Goal: Use online tool/utility: Utilize a website feature to perform a specific function

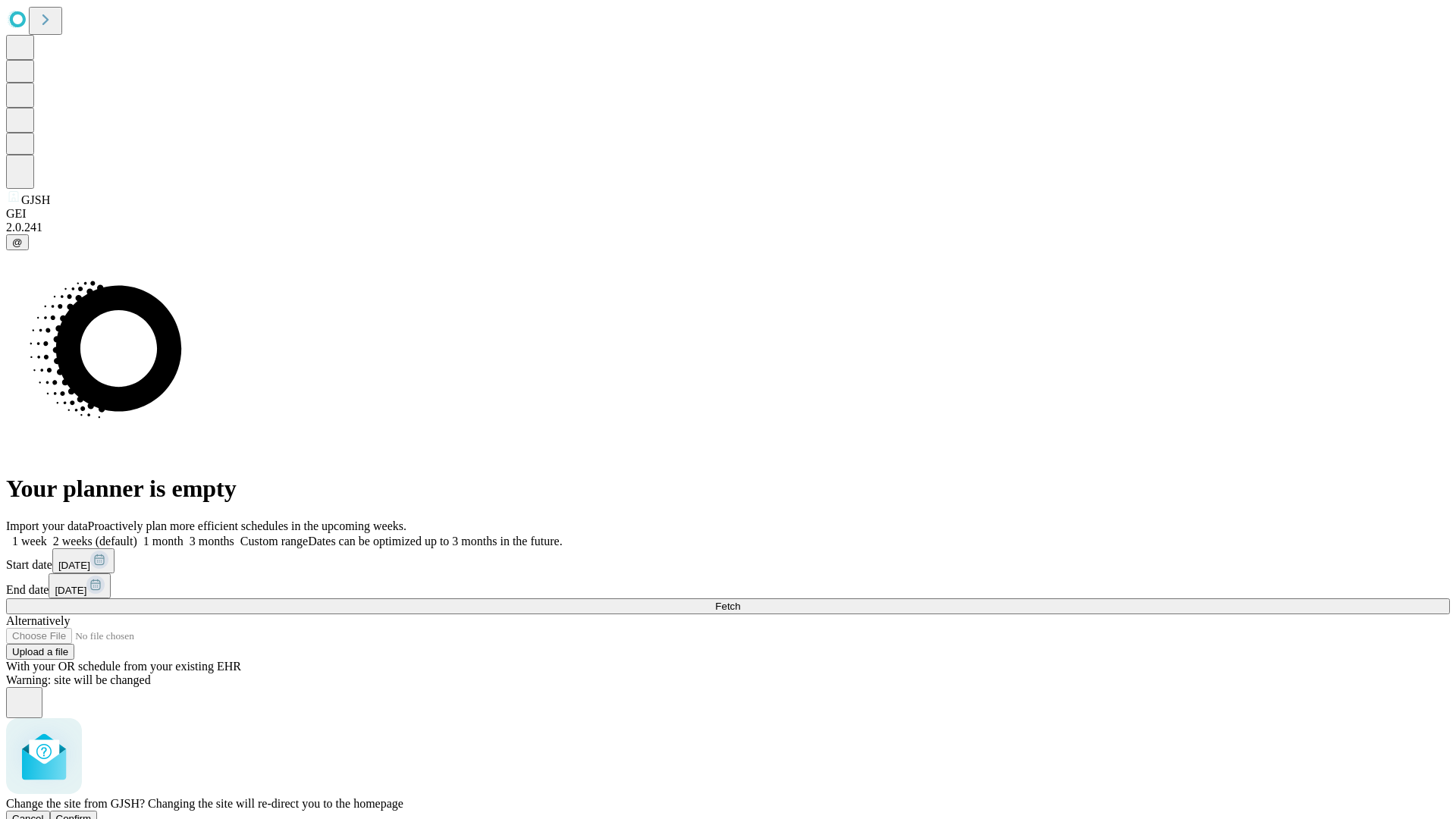
click at [92, 813] on span "Confirm" at bounding box center [73, 819] width 36 height 12
click at [183, 535] on label "1 month" at bounding box center [160, 541] width 46 height 13
click at [740, 600] on span "Fetch" at bounding box center [728, 606] width 25 height 12
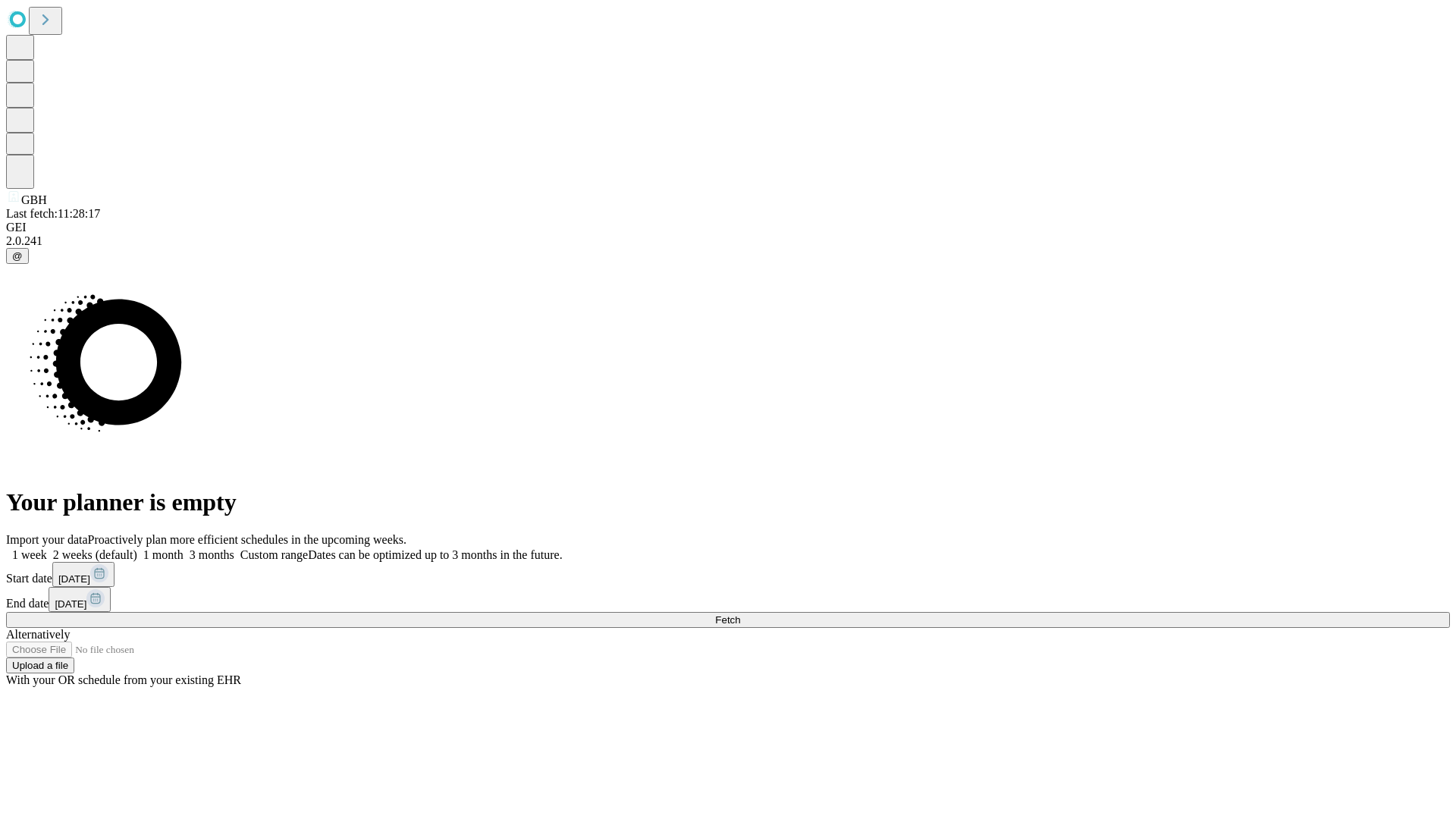
click at [183, 549] on label "1 month" at bounding box center [160, 554] width 46 height 13
click at [740, 614] on span "Fetch" at bounding box center [728, 620] width 25 height 12
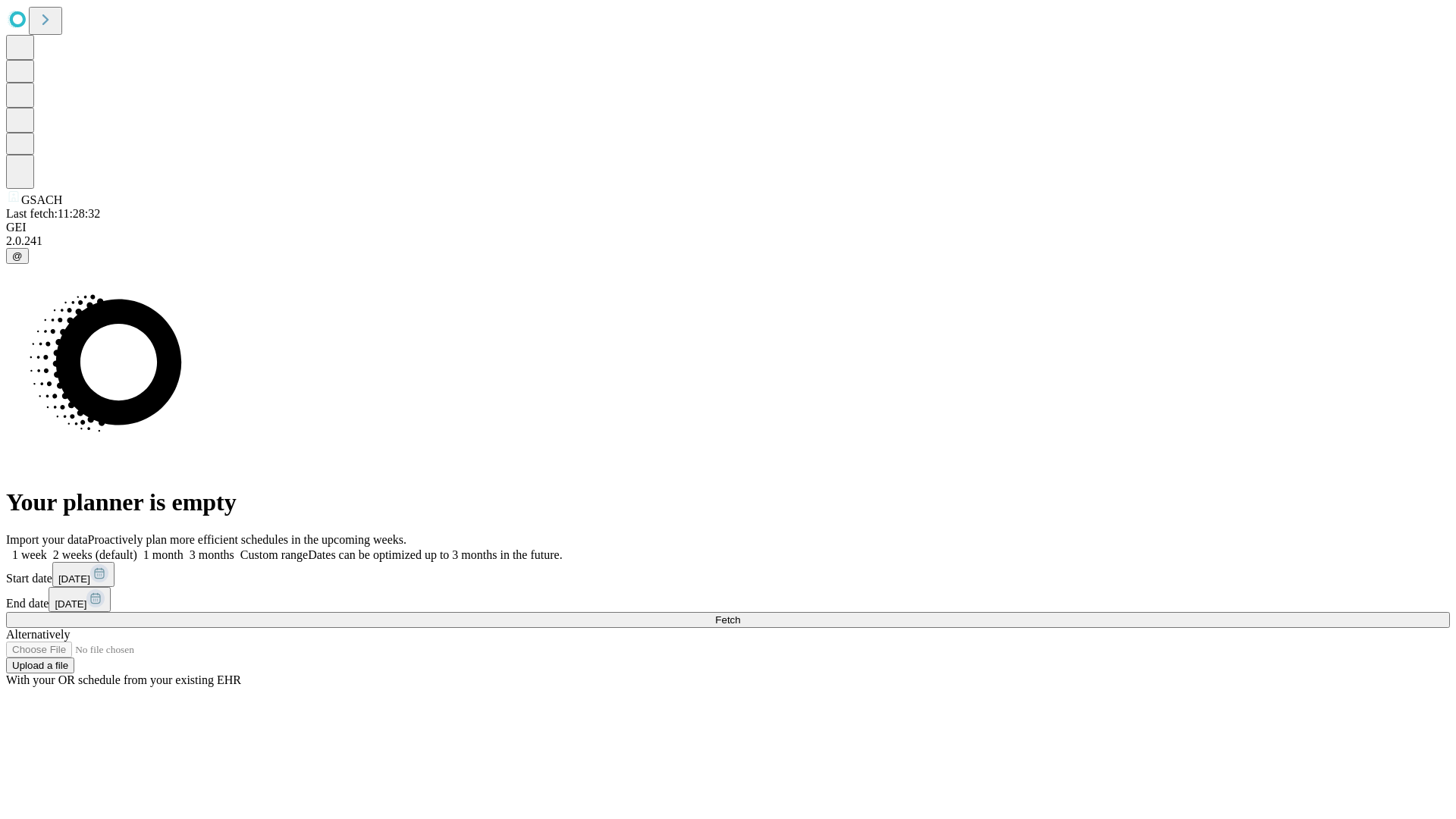
click at [183, 549] on label "1 month" at bounding box center [160, 554] width 46 height 13
click at [740, 614] on span "Fetch" at bounding box center [728, 620] width 25 height 12
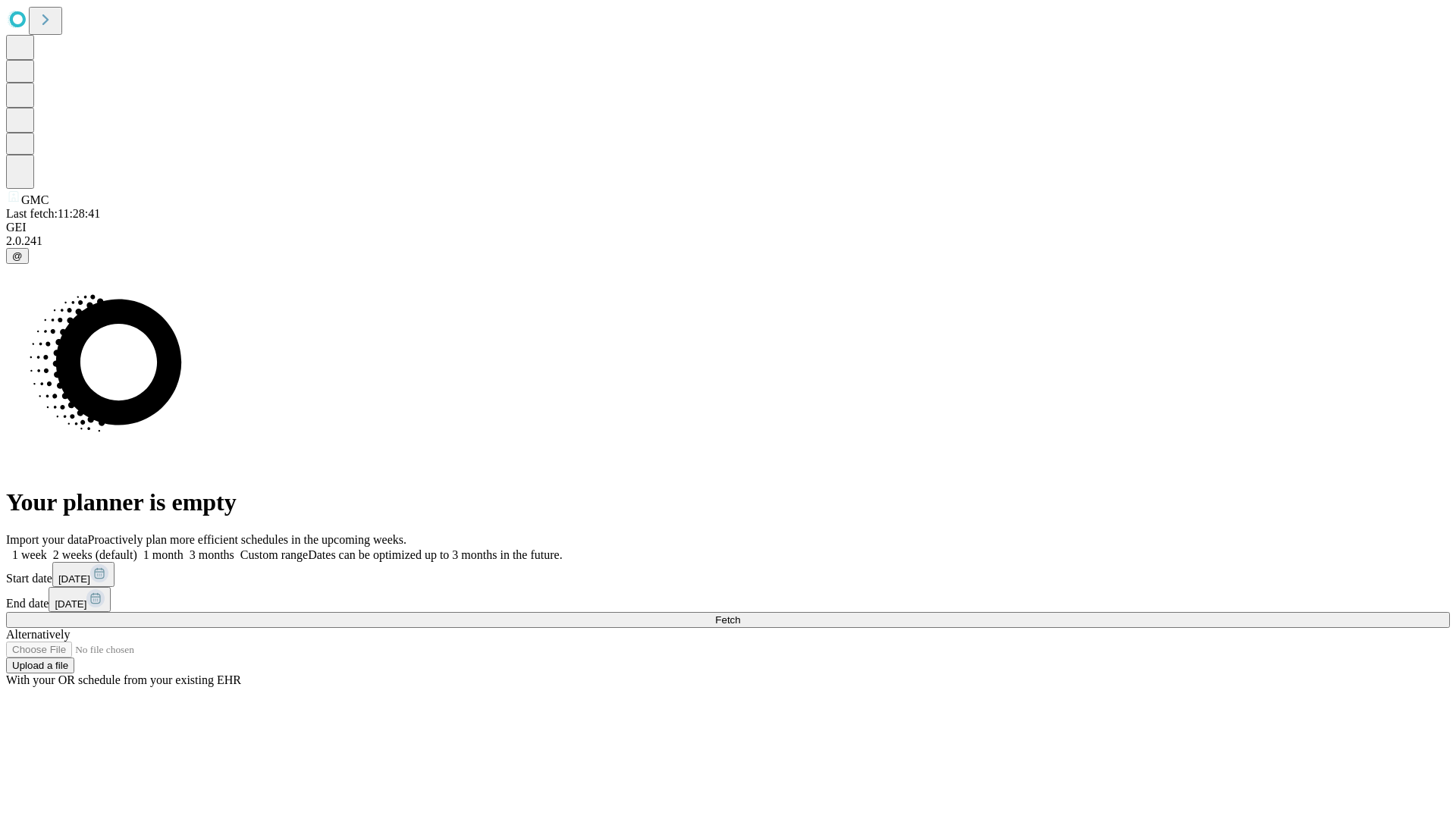
click at [183, 549] on label "1 month" at bounding box center [160, 554] width 46 height 13
click at [740, 614] on span "Fetch" at bounding box center [728, 620] width 25 height 12
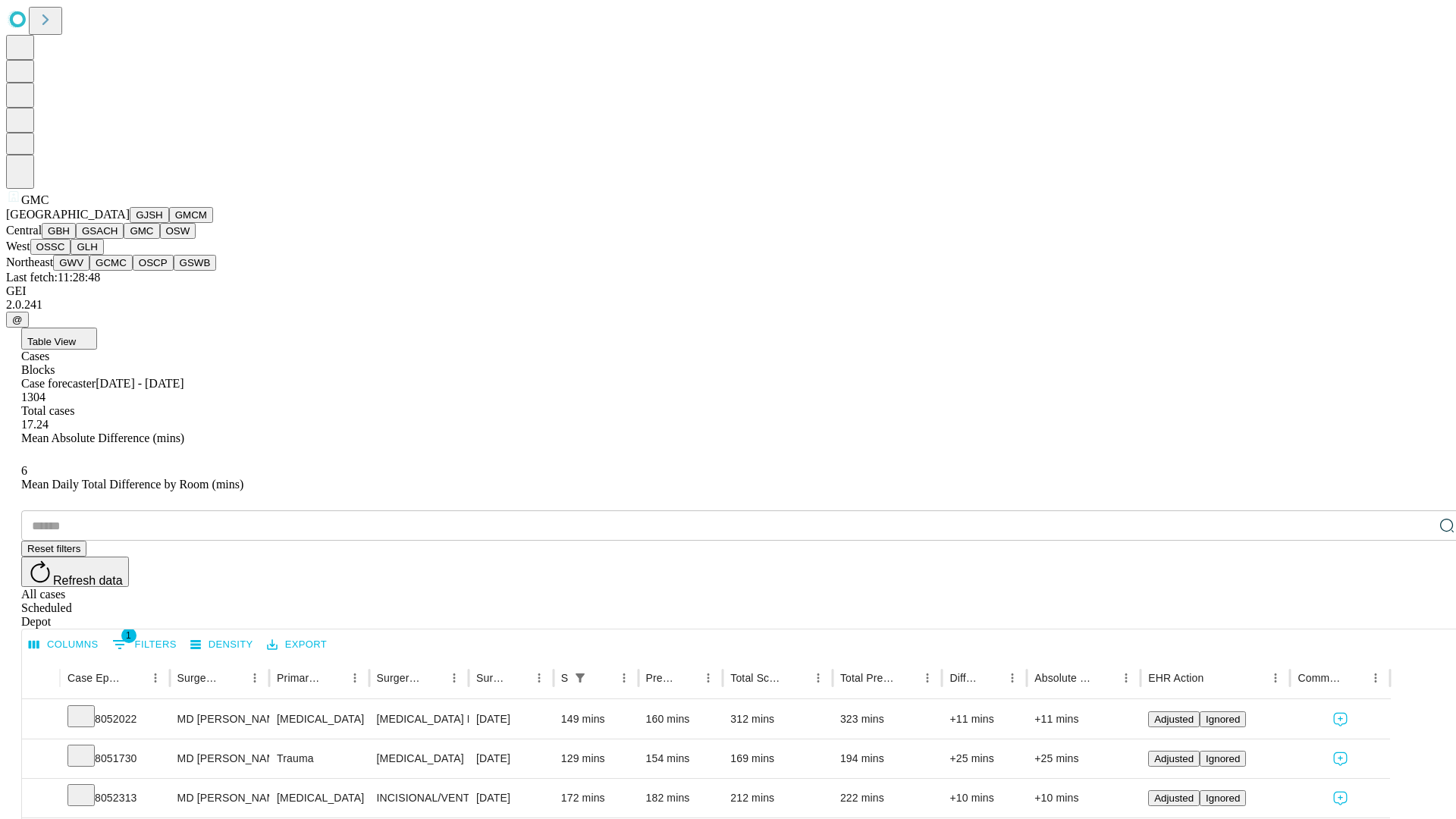
click at [160, 239] on button "OSW" at bounding box center [178, 230] width 36 height 16
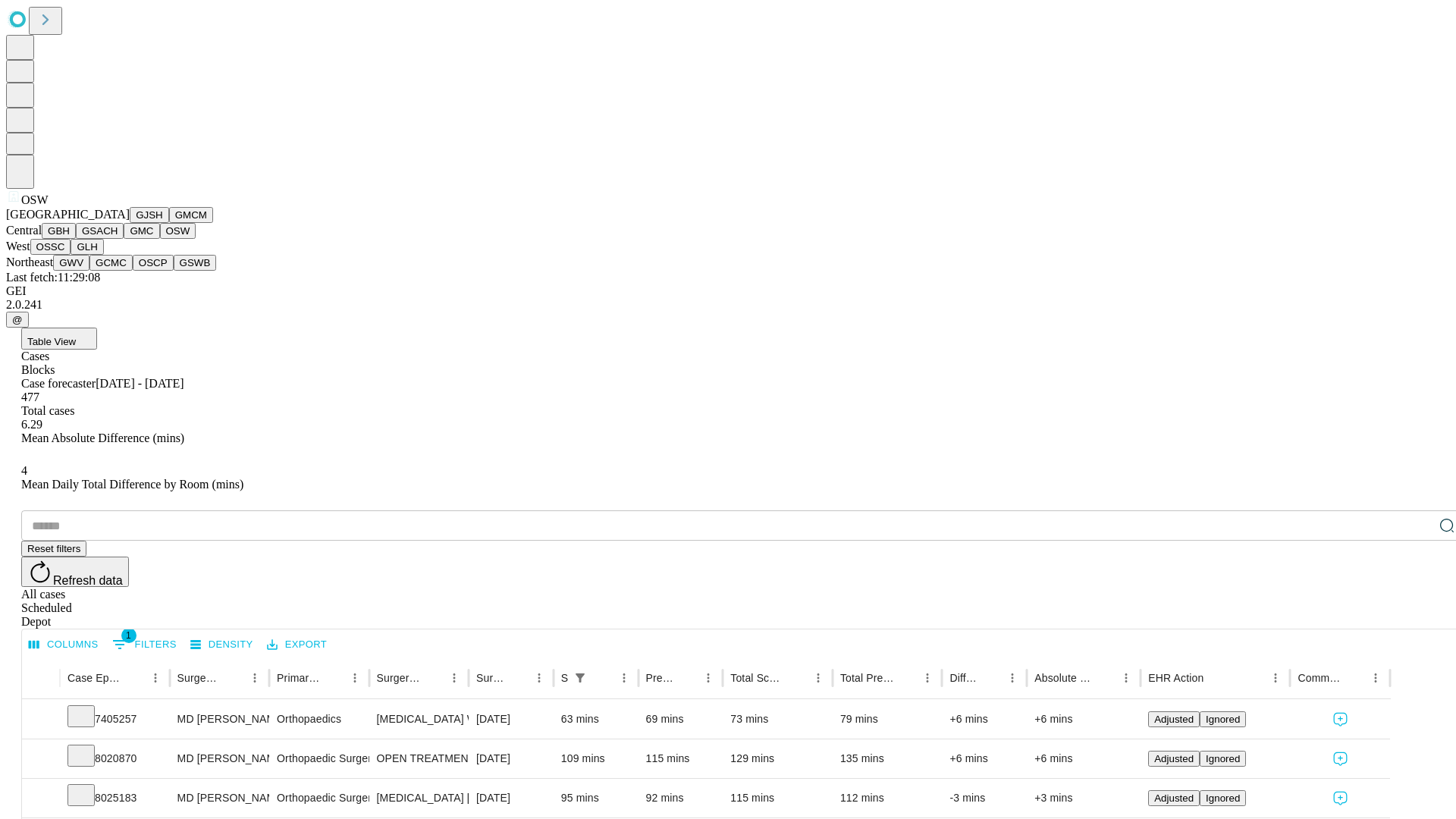
click at [71, 255] on button "OSSC" at bounding box center [51, 247] width 41 height 16
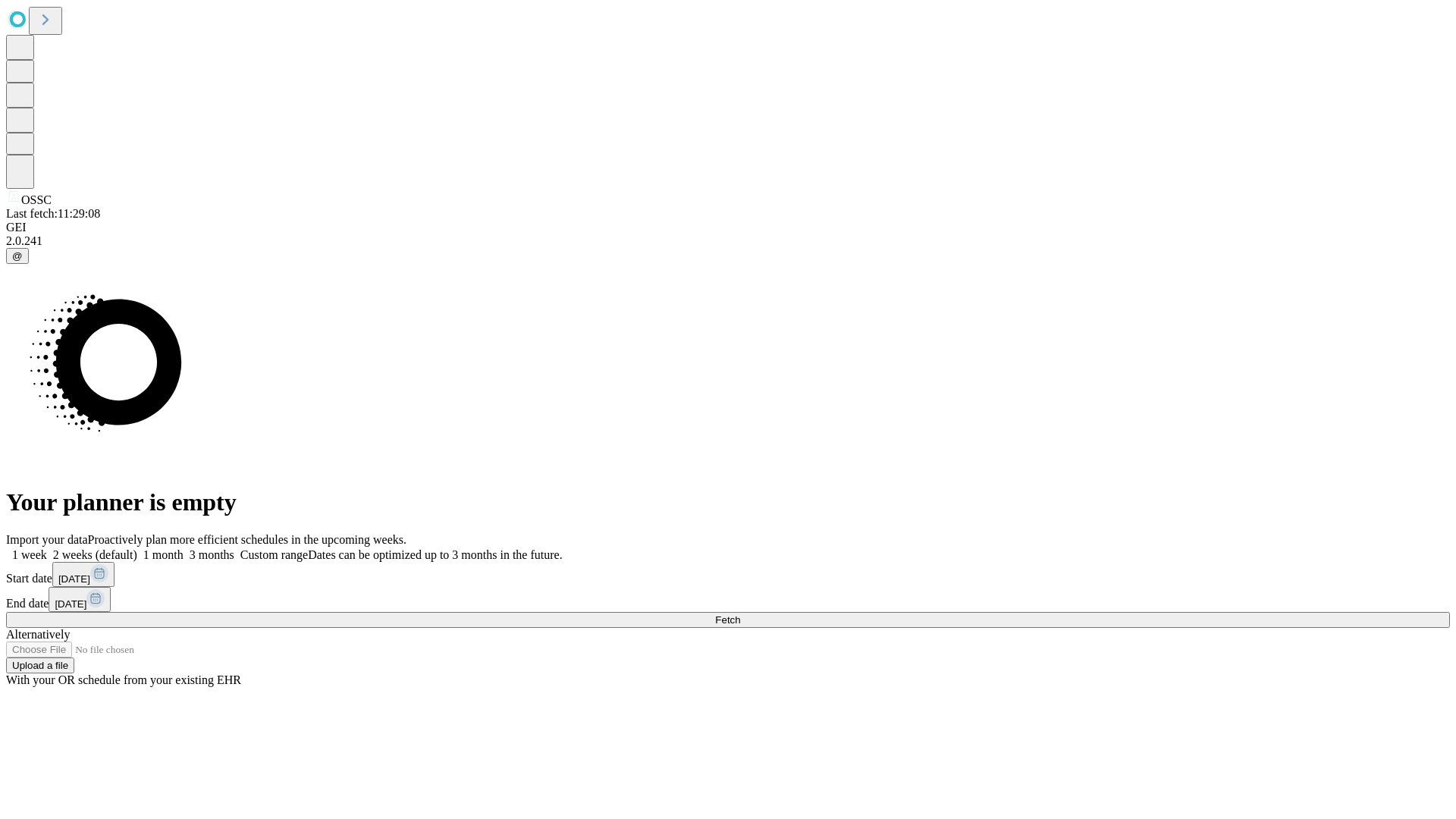
click at [183, 549] on label "1 month" at bounding box center [160, 554] width 46 height 13
click at [740, 614] on span "Fetch" at bounding box center [728, 620] width 25 height 12
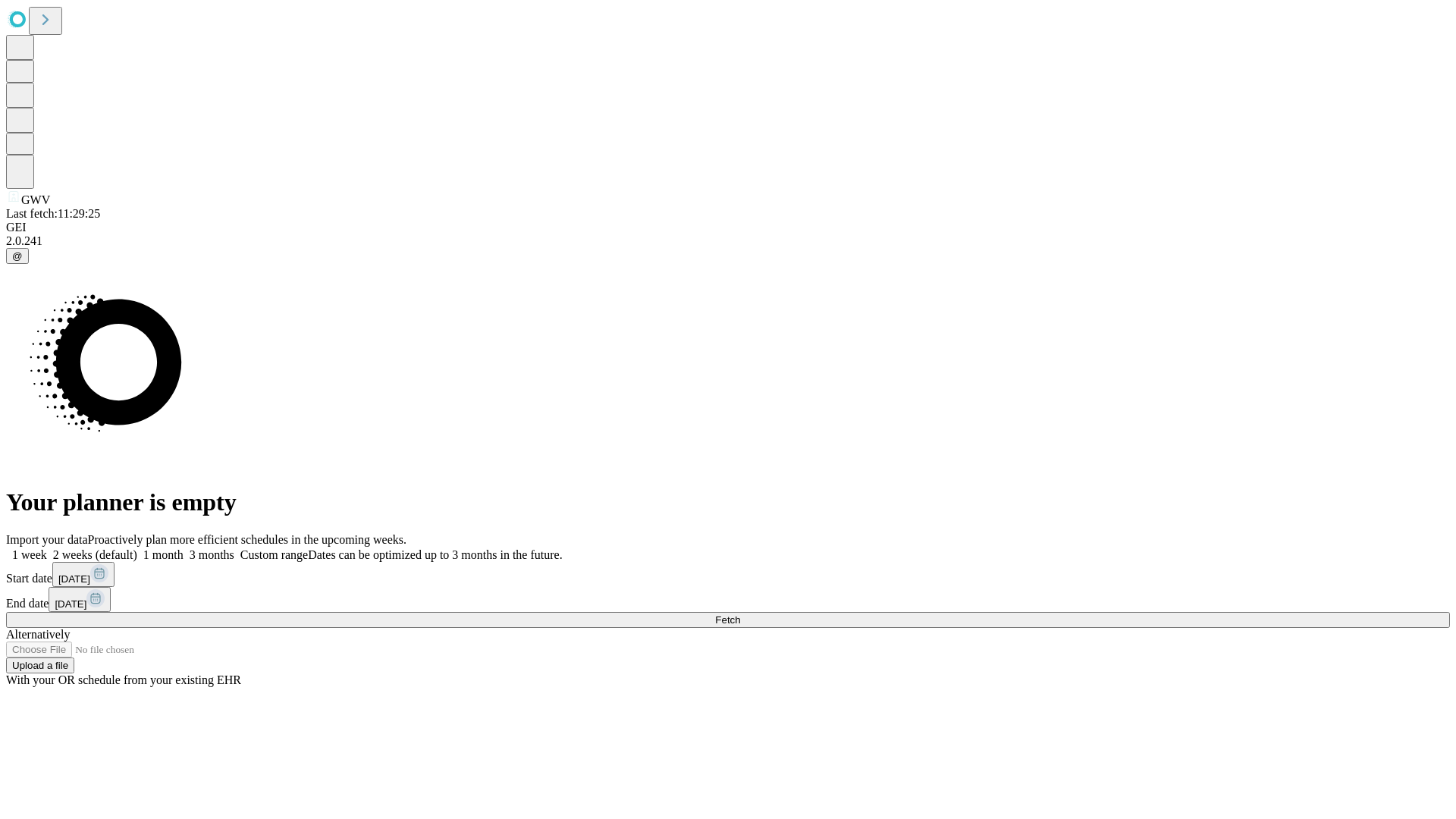
click at [183, 549] on label "1 month" at bounding box center [160, 554] width 46 height 13
click at [740, 614] on span "Fetch" at bounding box center [728, 620] width 25 height 12
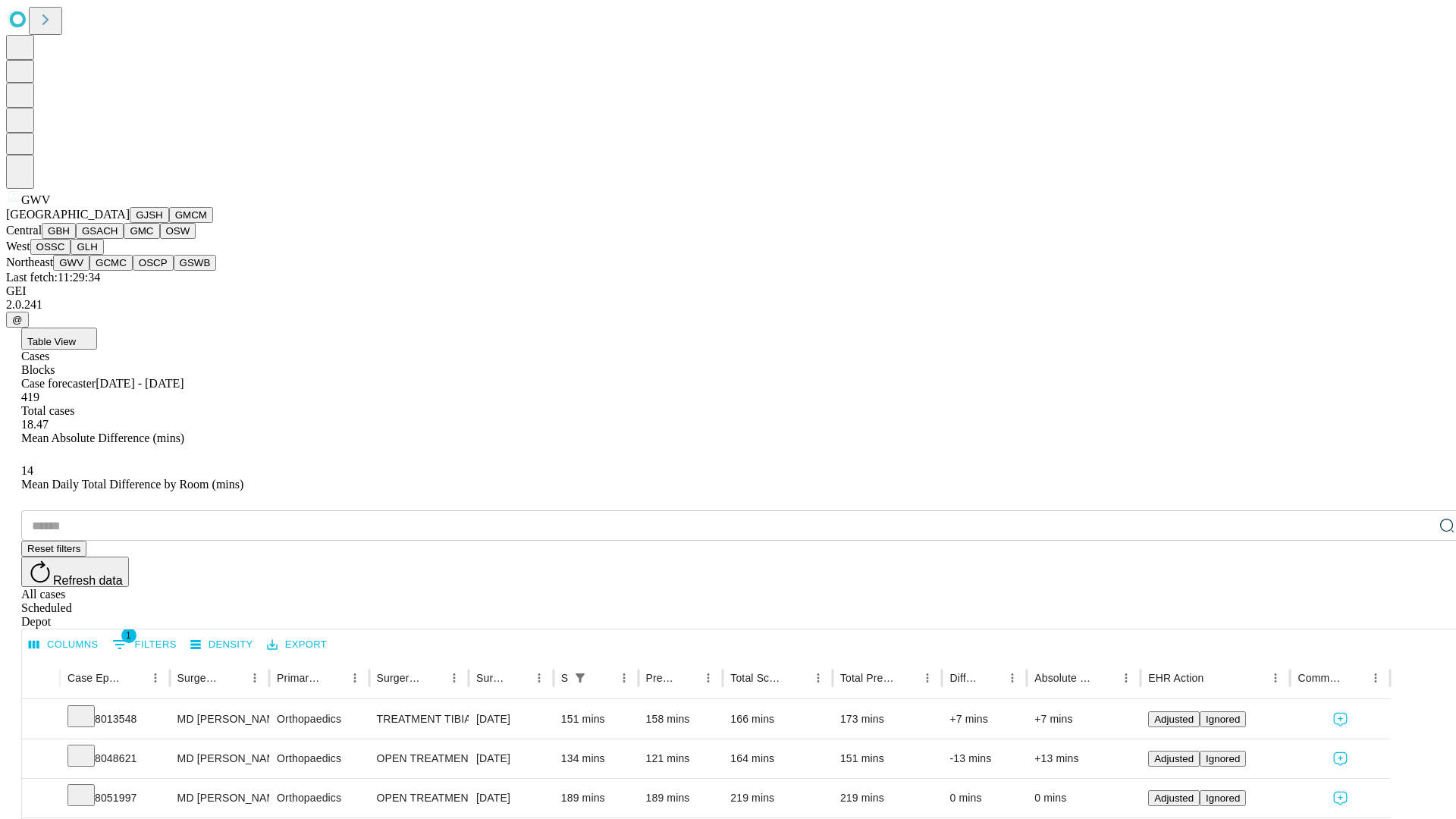
click at [117, 270] on button "GCMC" at bounding box center [111, 263] width 43 height 16
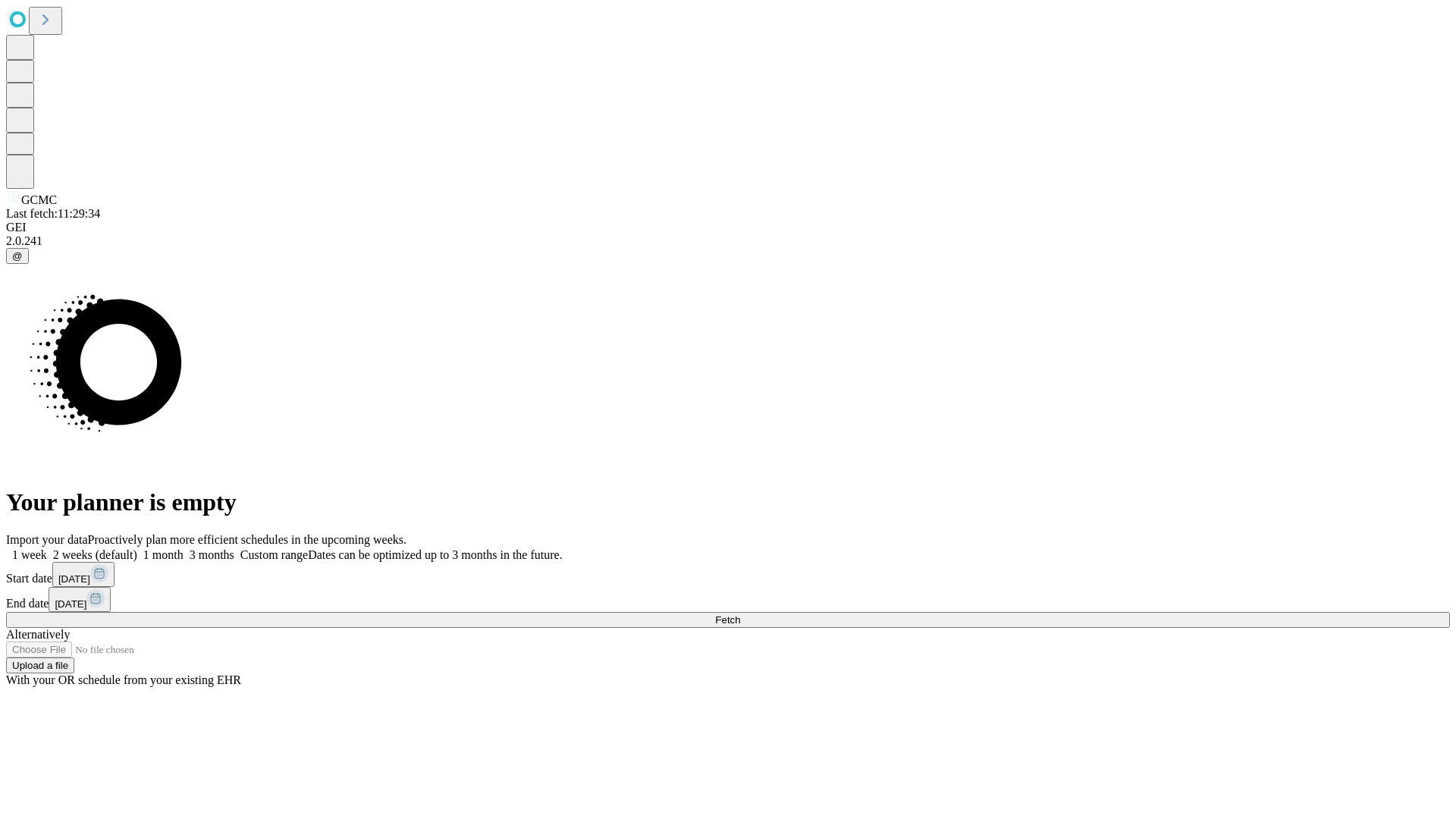
click at [183, 549] on label "1 month" at bounding box center [160, 554] width 46 height 13
click at [740, 614] on span "Fetch" at bounding box center [728, 620] width 25 height 12
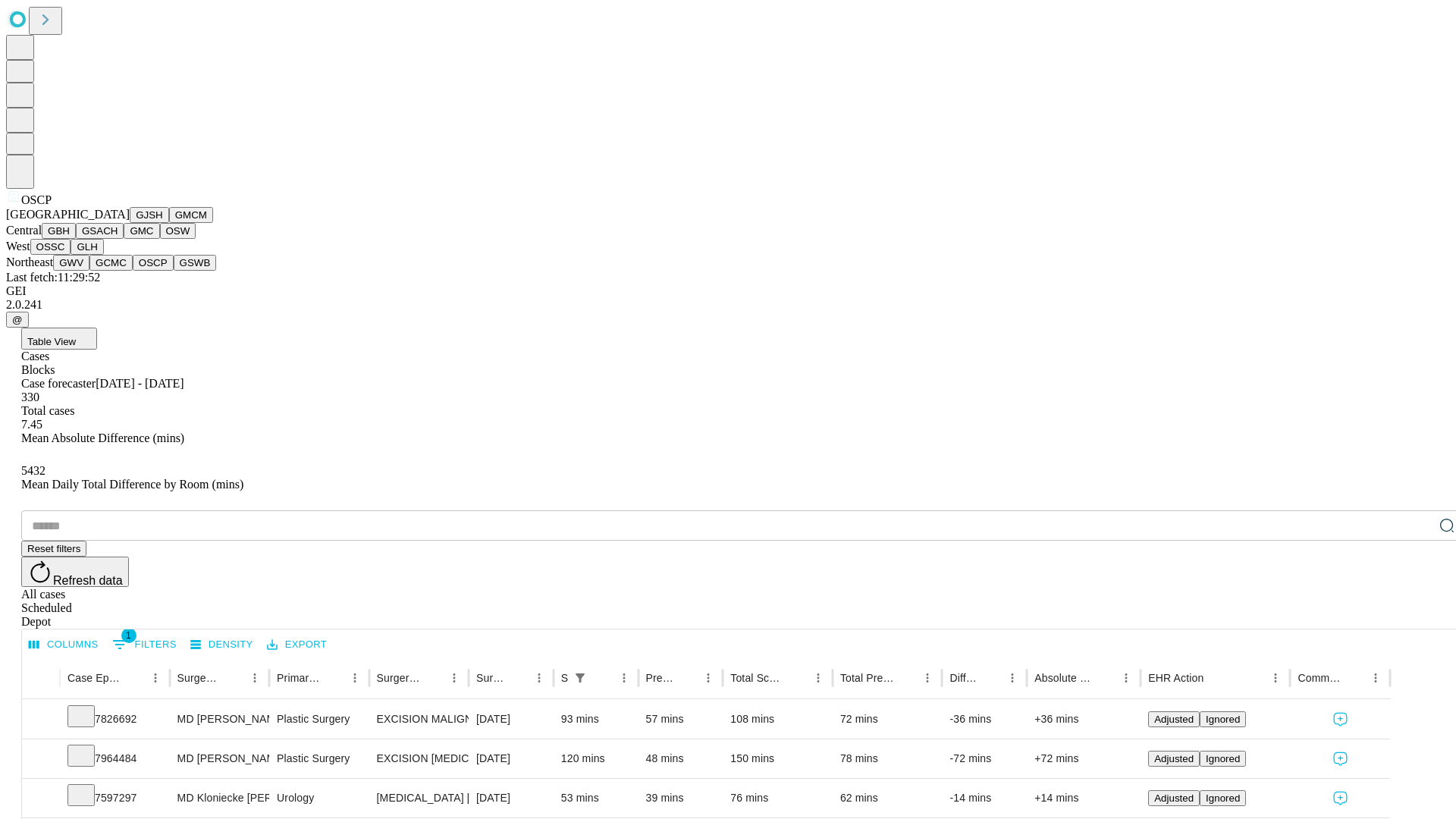
click at [174, 270] on button "GSWB" at bounding box center [195, 263] width 43 height 16
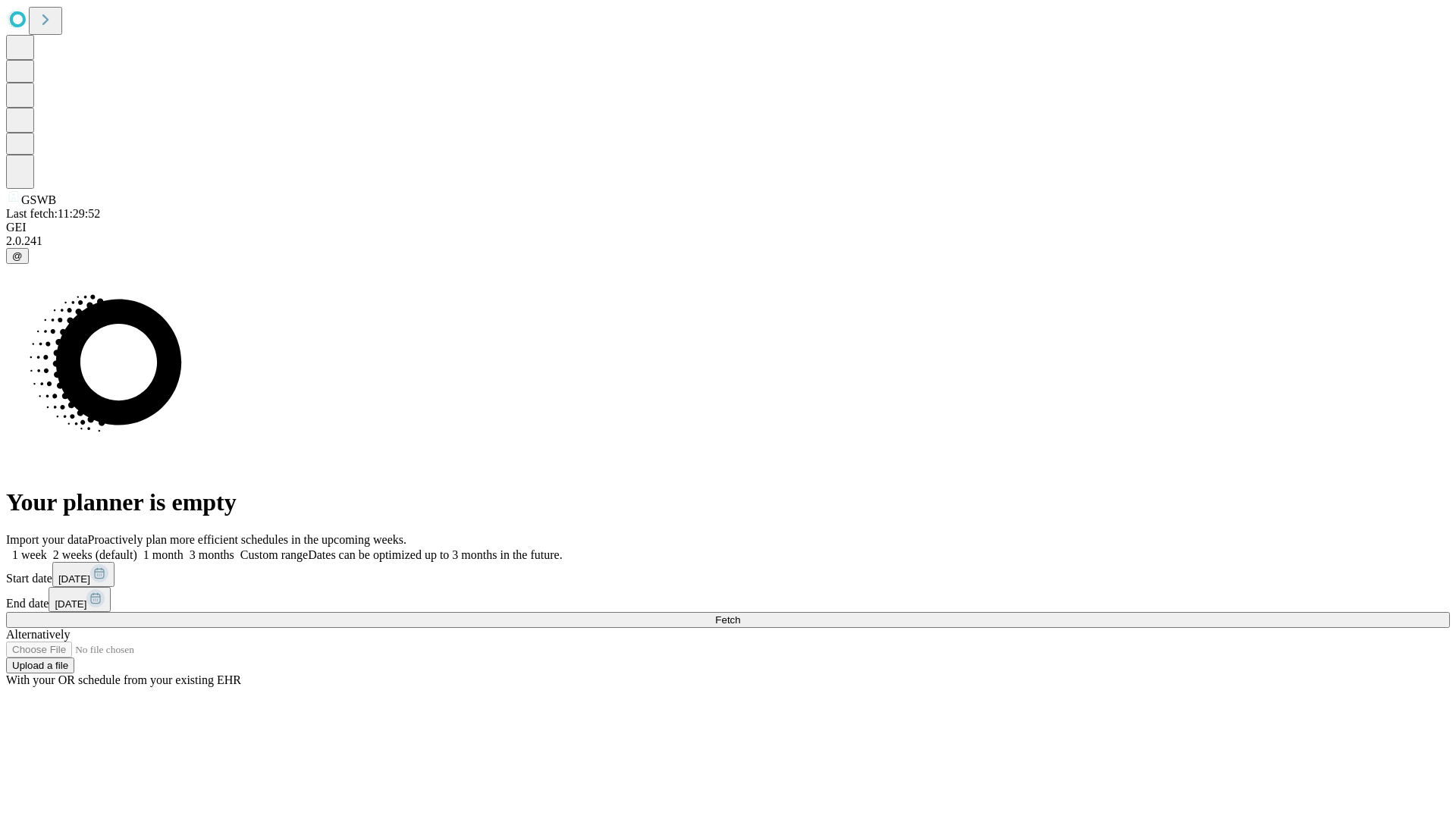
click at [740, 614] on span "Fetch" at bounding box center [728, 620] width 25 height 12
